Goal: Download file/media

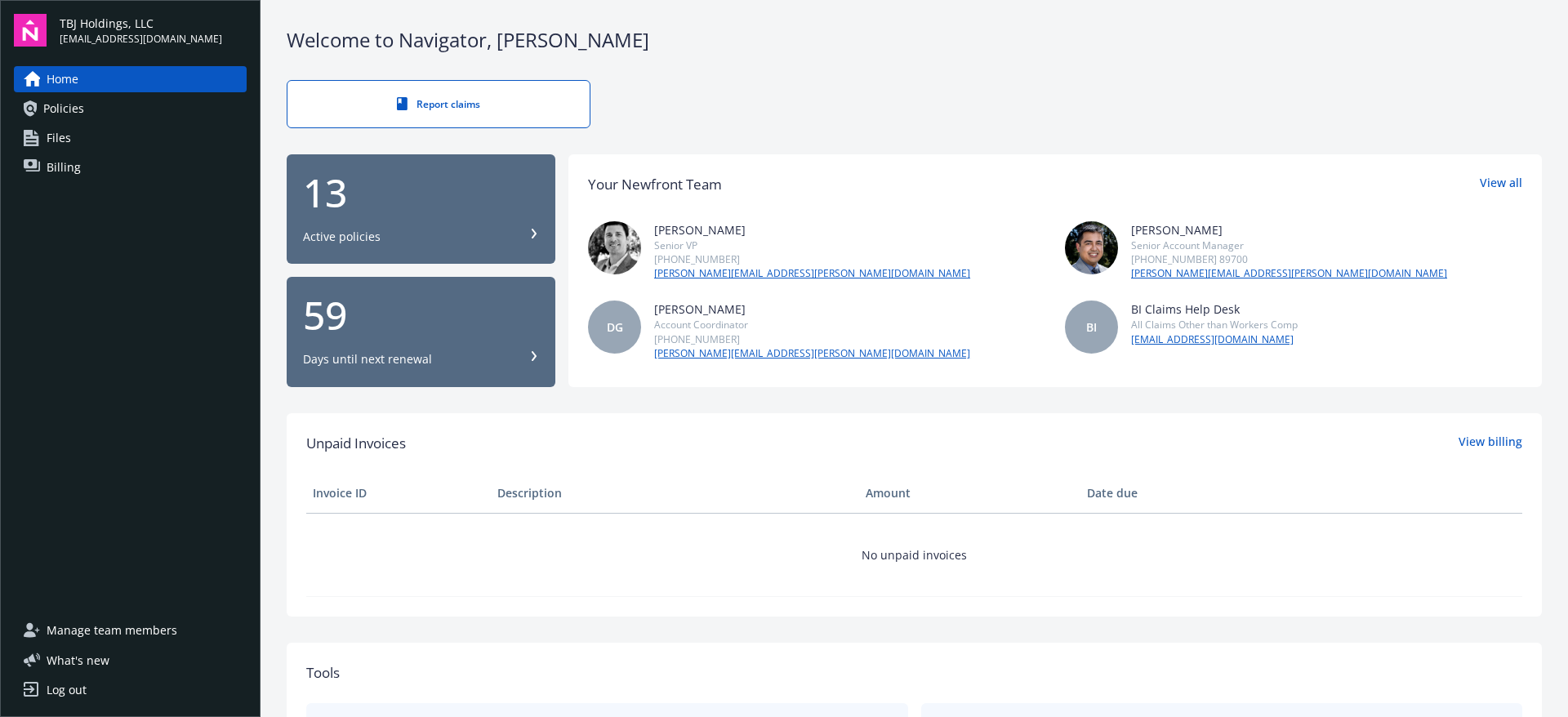
click at [529, 232] on icon at bounding box center [534, 233] width 10 height 10
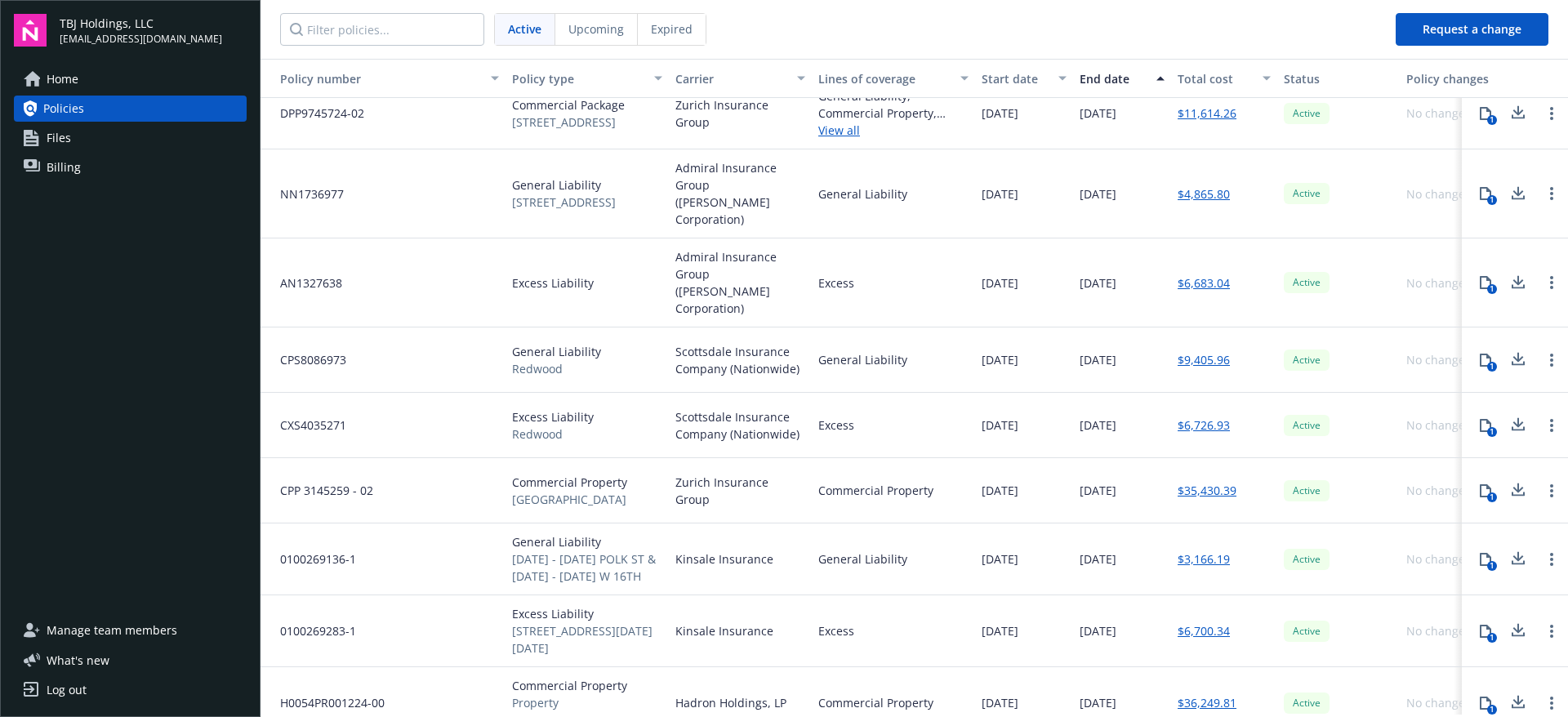
scroll to position [310, 0]
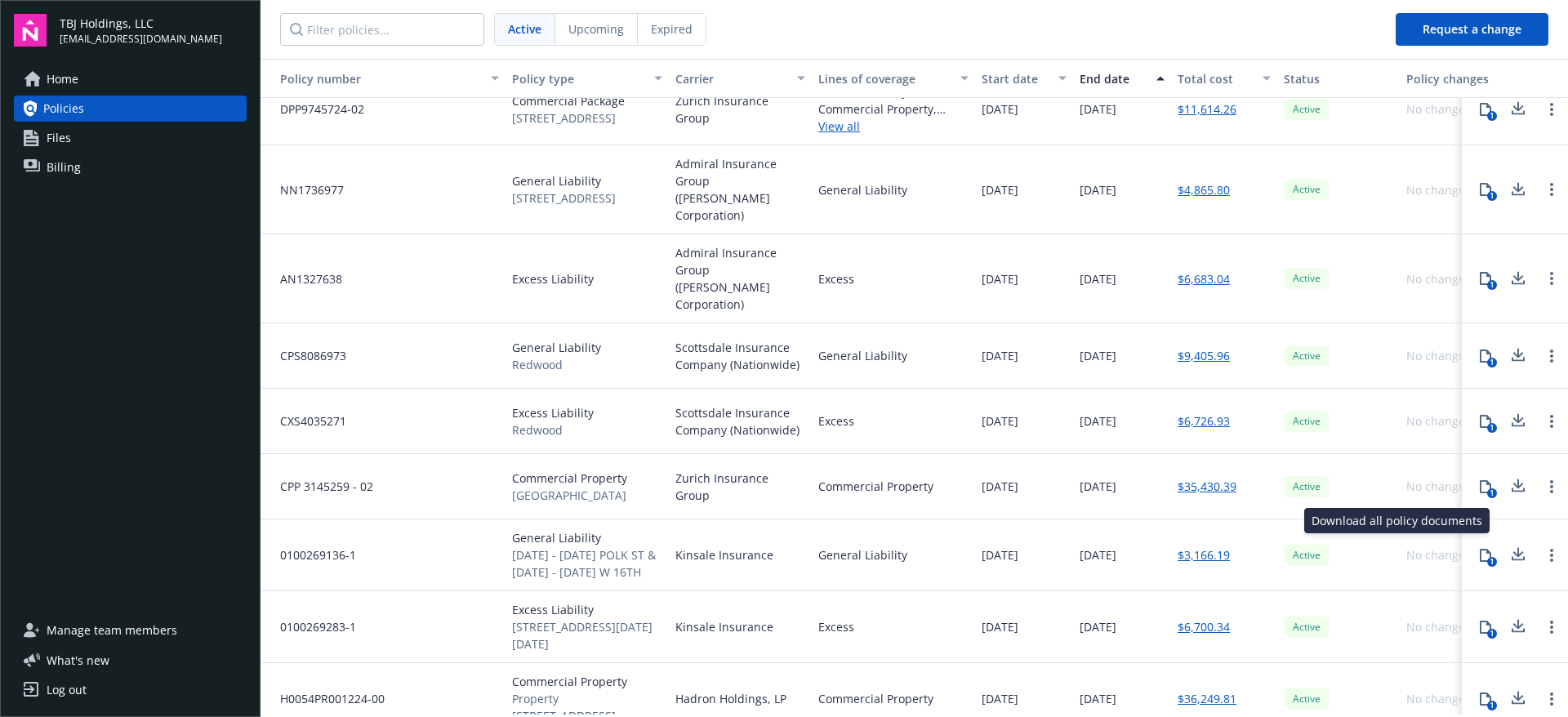
click at [1508, 545] on icon at bounding box center [1518, 554] width 20 height 21
click at [1508, 616] on icon at bounding box center [1518, 626] width 20 height 21
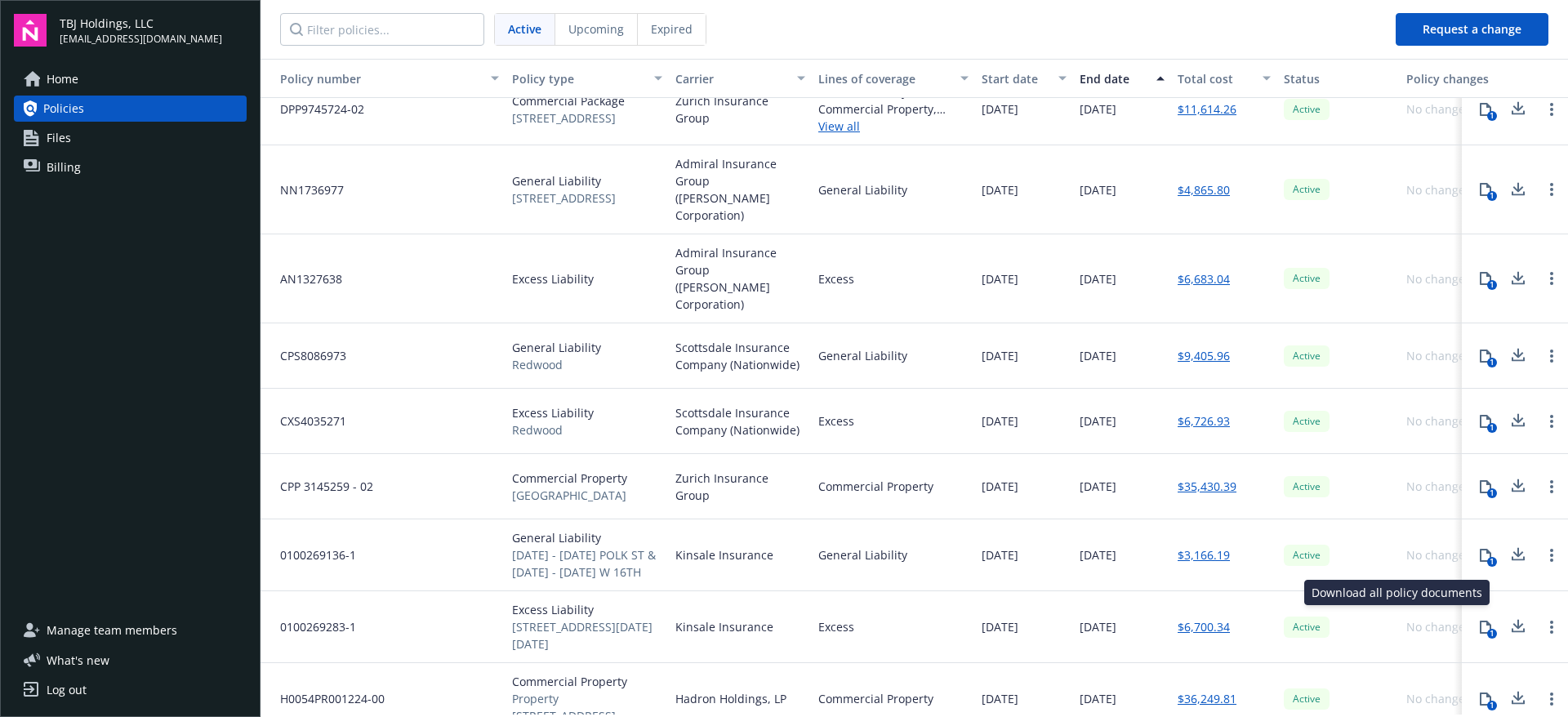
click at [1513, 619] on icon at bounding box center [1518, 623] width 11 height 10
